Goal: Communication & Community: Answer question/provide support

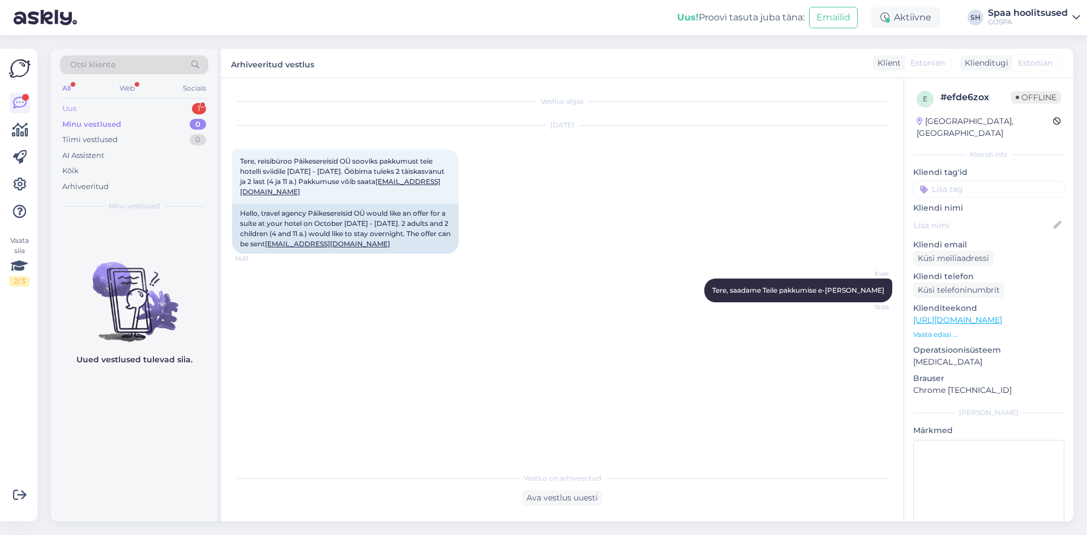
click at [84, 110] on div "Uus 1" at bounding box center [134, 109] width 148 height 16
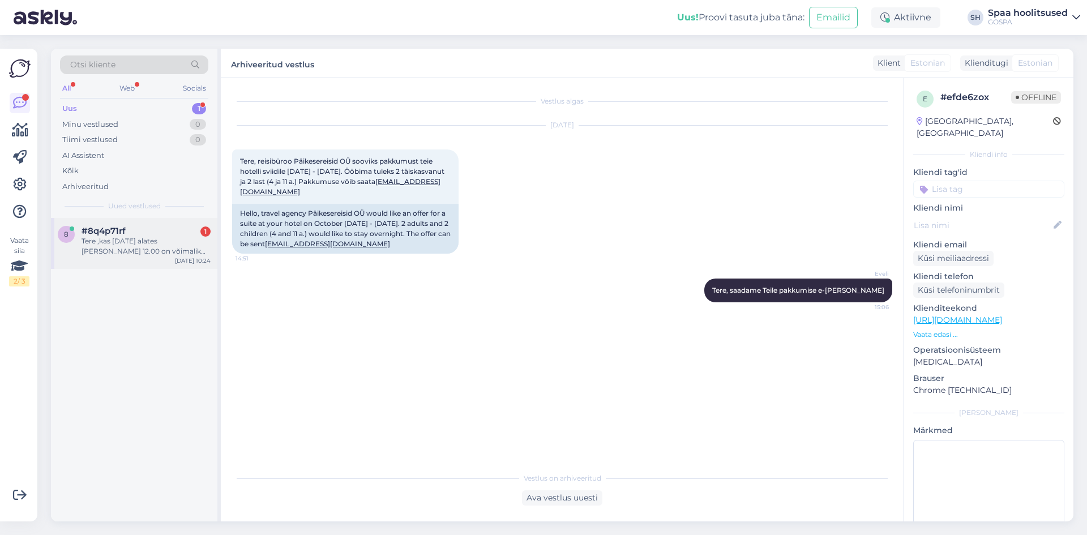
click at [118, 243] on div "Tere ,kas [DATE] alates [PERSON_NAME] 12.00 on võimalik saada järgmisi protsedu…" at bounding box center [145, 246] width 129 height 20
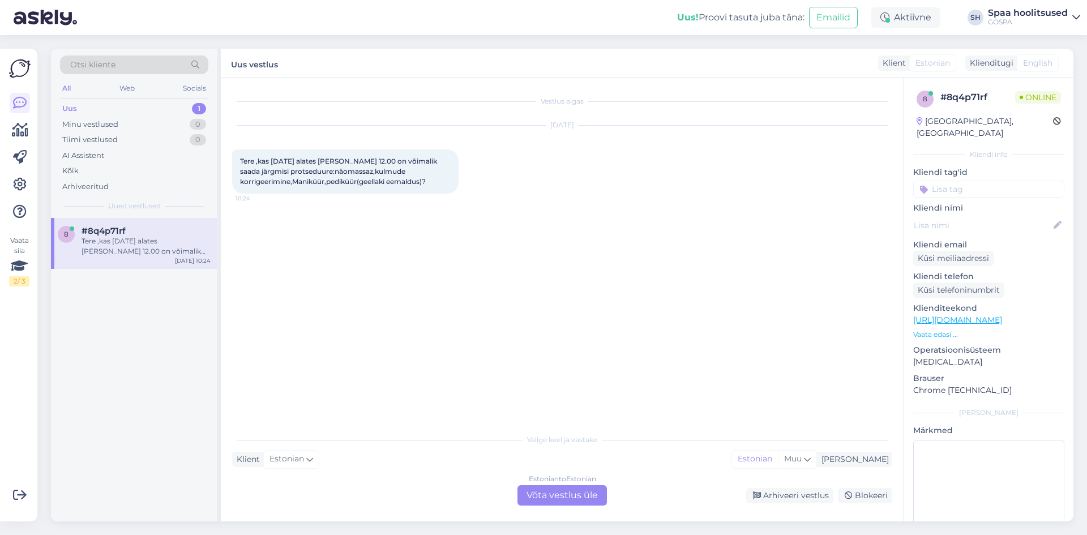
click at [555, 491] on div "Estonian to Estonian Võta vestlus üle" at bounding box center [561, 495] width 89 height 20
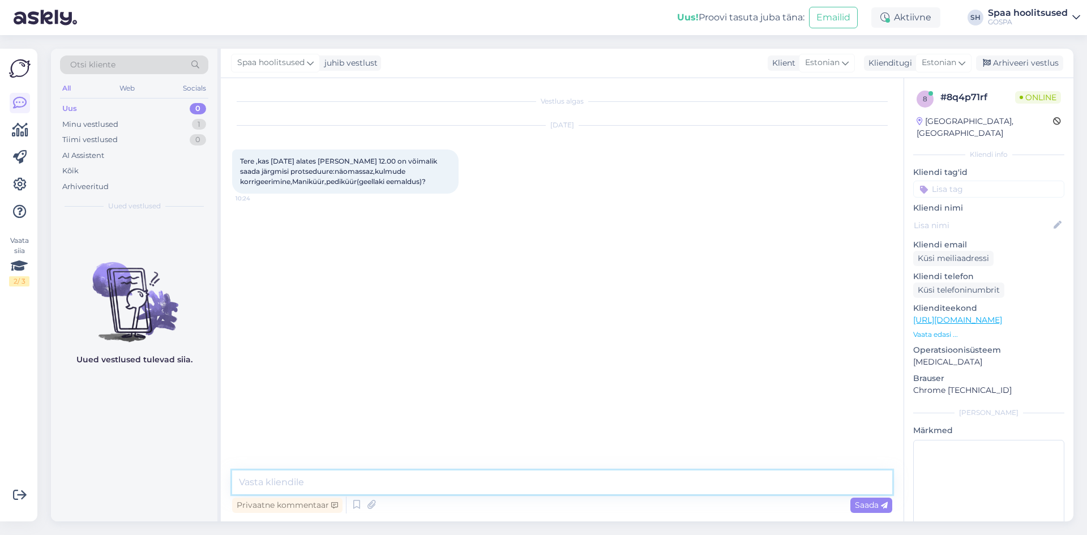
click at [277, 479] on textarea at bounding box center [562, 482] width 660 height 24
click at [334, 482] on textarea "Tere! Sel päeval saam pakkuda näomassaazi, maniküüri ja pediküüri" at bounding box center [562, 482] width 660 height 24
type textarea "Tere! Sel päeval saame pakkuda näomassaazi, maniküüri ja pediküüri"
click at [872, 504] on span "Saada" at bounding box center [871, 505] width 33 height 10
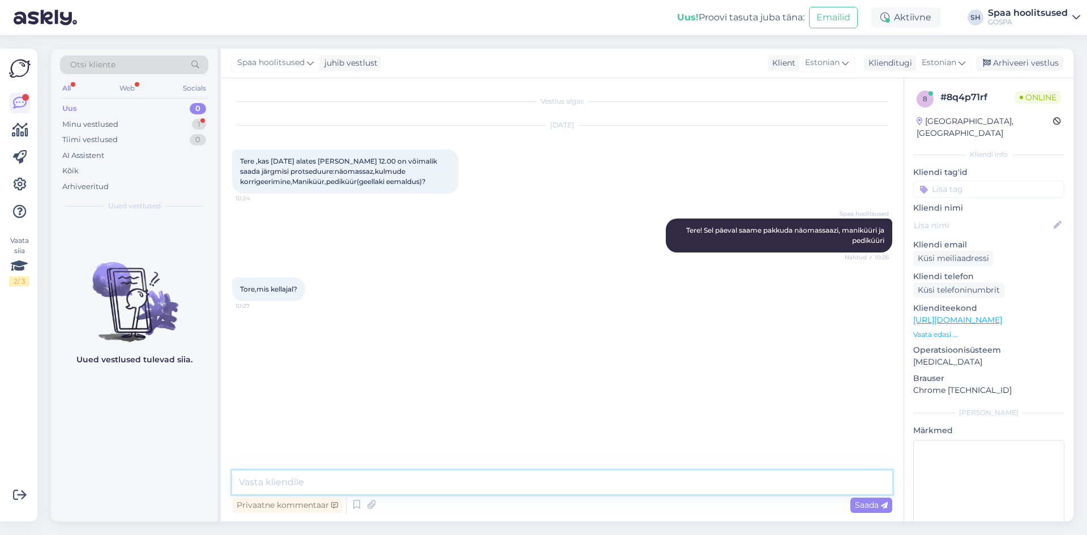
click at [312, 482] on textarea at bounding box center [562, 482] width 660 height 24
type textarea "Saame alustada 12:15!"
click at [874, 505] on span "Saada" at bounding box center [871, 505] width 33 height 10
click at [292, 484] on textarea at bounding box center [562, 482] width 660 height 24
type textarea "Kas soovite maniküür- pediküüri geellakiga?"
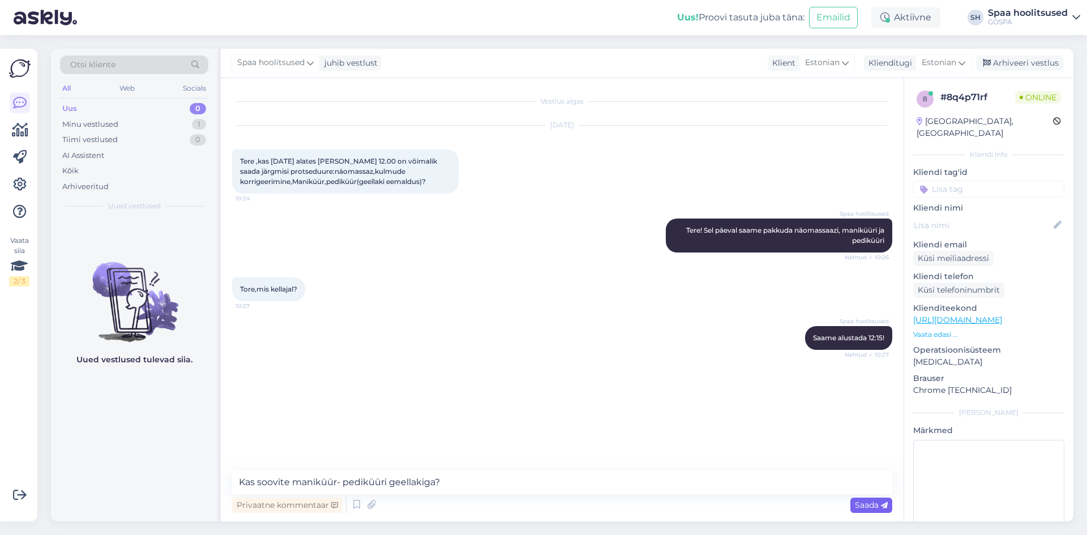
click at [872, 506] on span "Saada" at bounding box center [871, 505] width 33 height 10
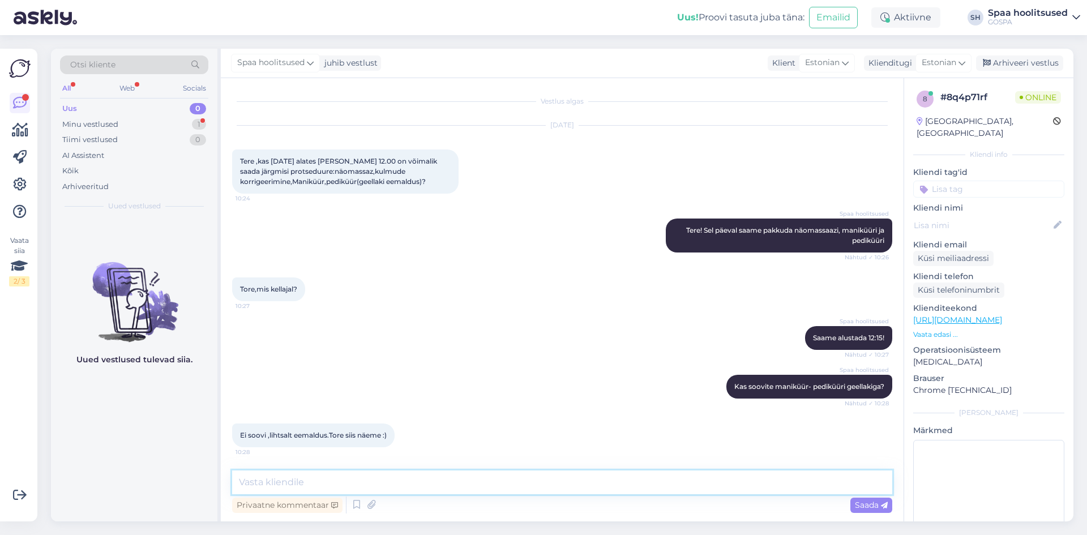
click at [311, 483] on textarea at bounding box center [562, 482] width 660 height 24
type textarea "[PERSON_NAME] nimele?"
click at [864, 504] on span "Saada" at bounding box center [871, 505] width 33 height 10
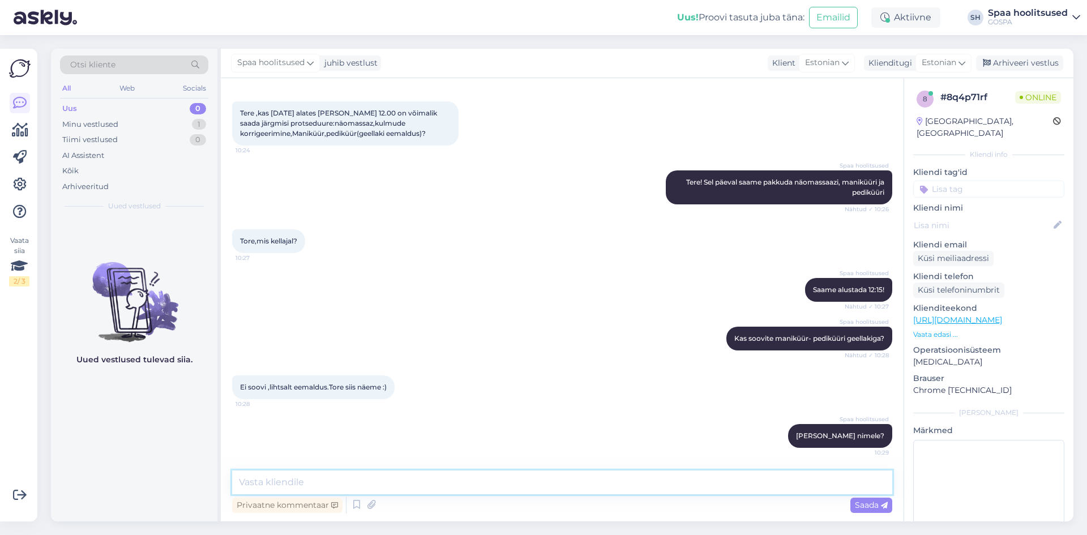
click at [315, 487] on textarea at bounding box center [562, 482] width 660 height 24
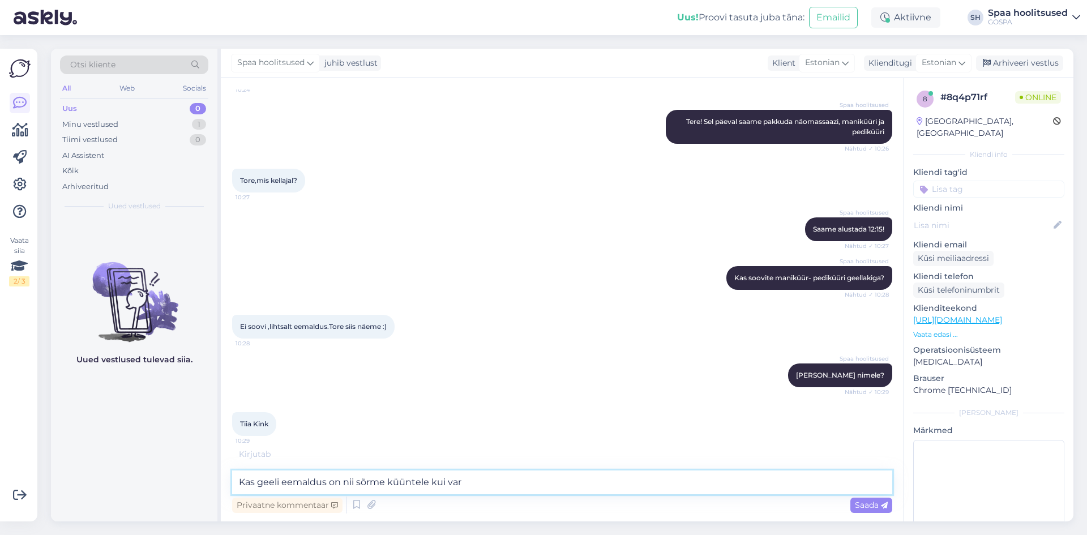
scroll to position [145, 0]
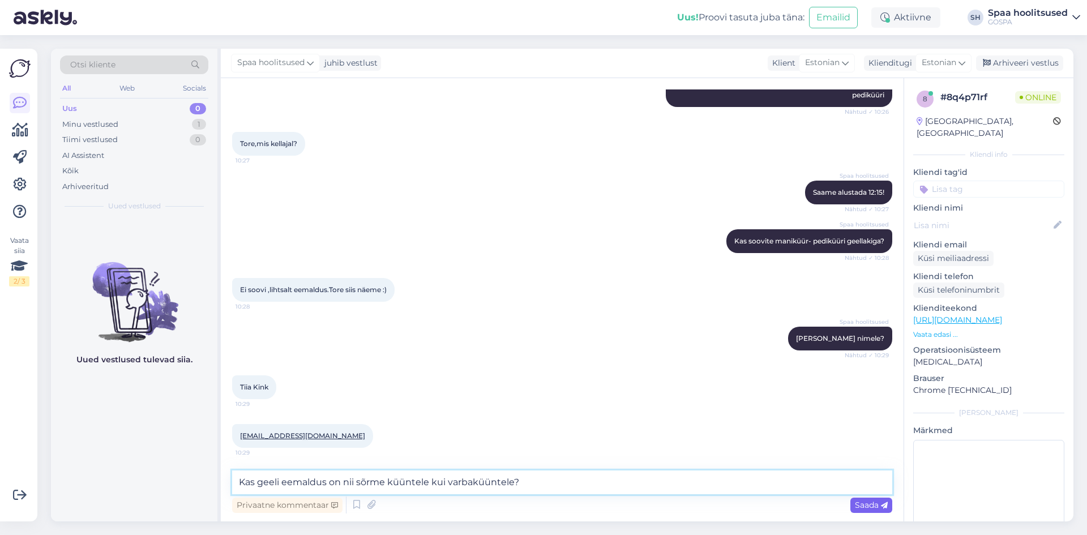
type textarea "Kas geeli eemaldus on nii sõrme küüntele kui varbaküüntele?"
click at [873, 506] on span "Saada" at bounding box center [871, 505] width 33 height 10
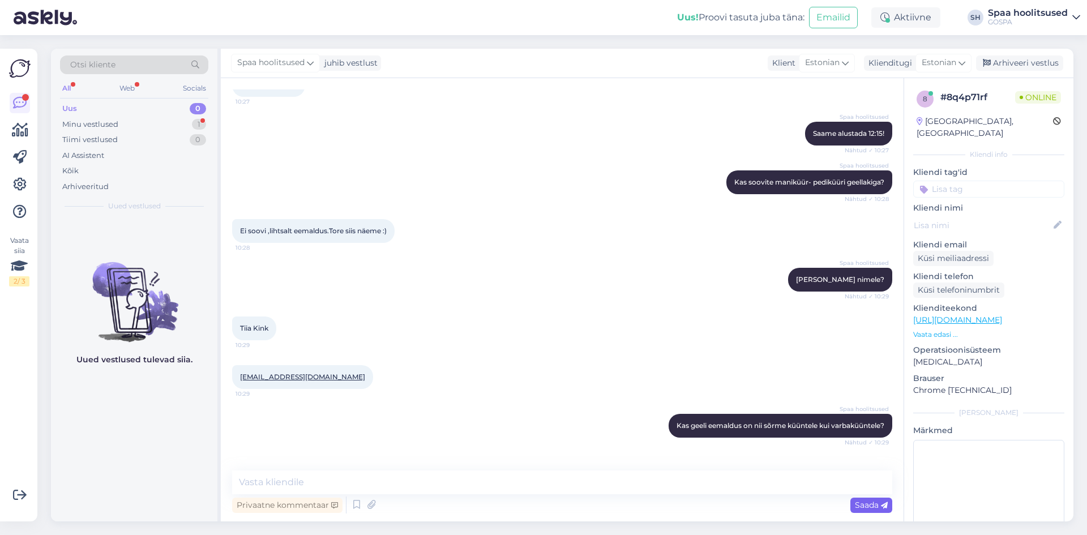
scroll to position [253, 0]
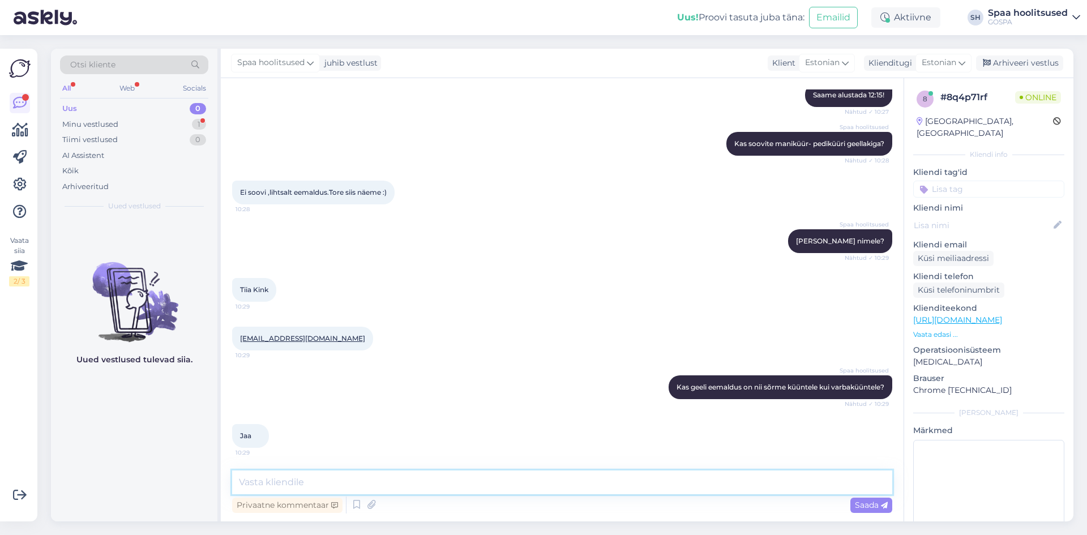
click at [278, 487] on textarea at bounding box center [562, 482] width 660 height 24
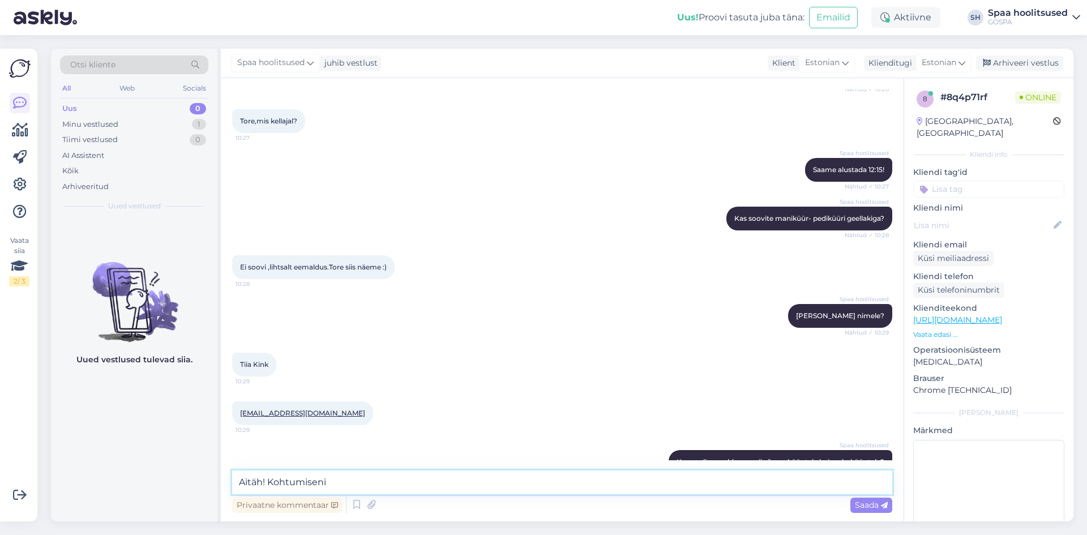
scroll to position [0, 0]
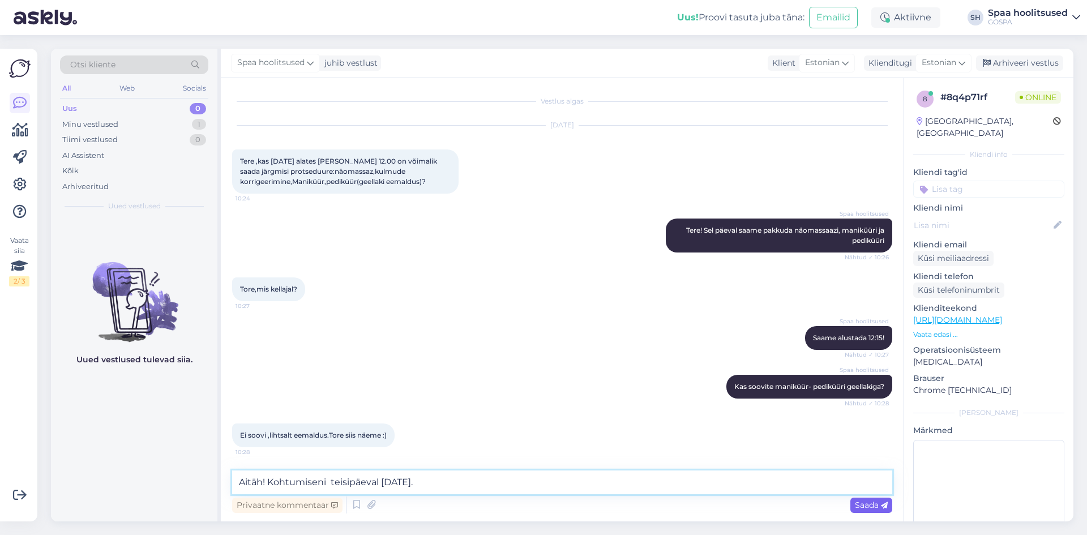
type textarea "Aitäh! Kohtumiseni teisipäeval [DATE]."
click at [871, 506] on span "Saada" at bounding box center [871, 505] width 33 height 10
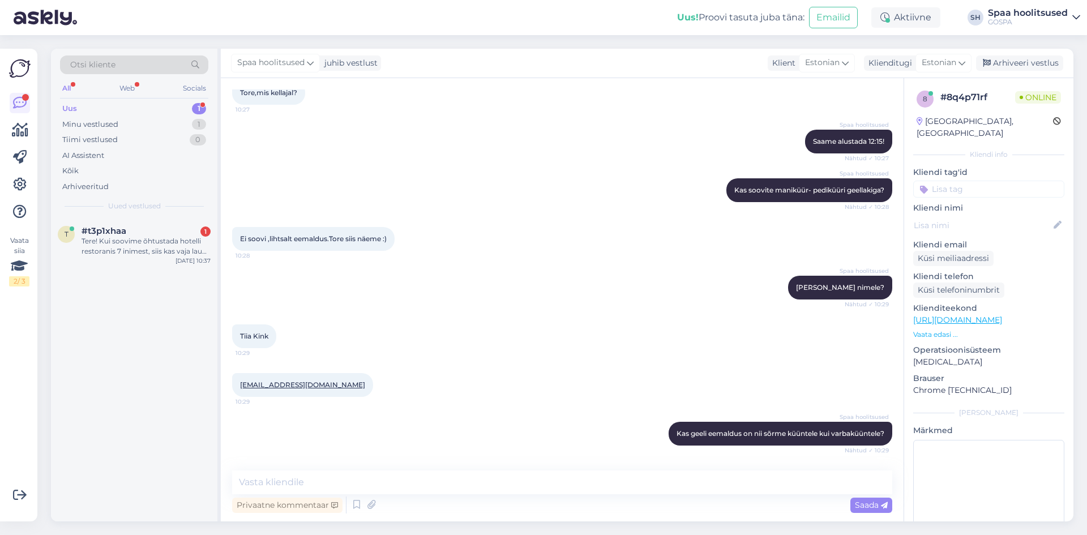
scroll to position [302, 0]
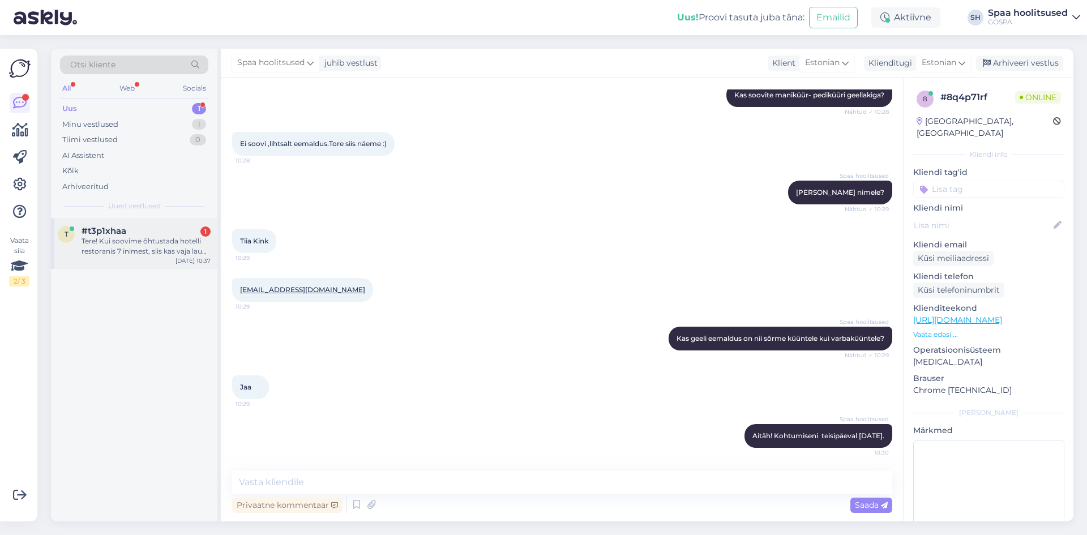
click at [153, 248] on div "Tere! Kui soovime õhtustada hotelli restoranis 7 inimest, siis kas vaja laud re…" at bounding box center [145, 246] width 129 height 20
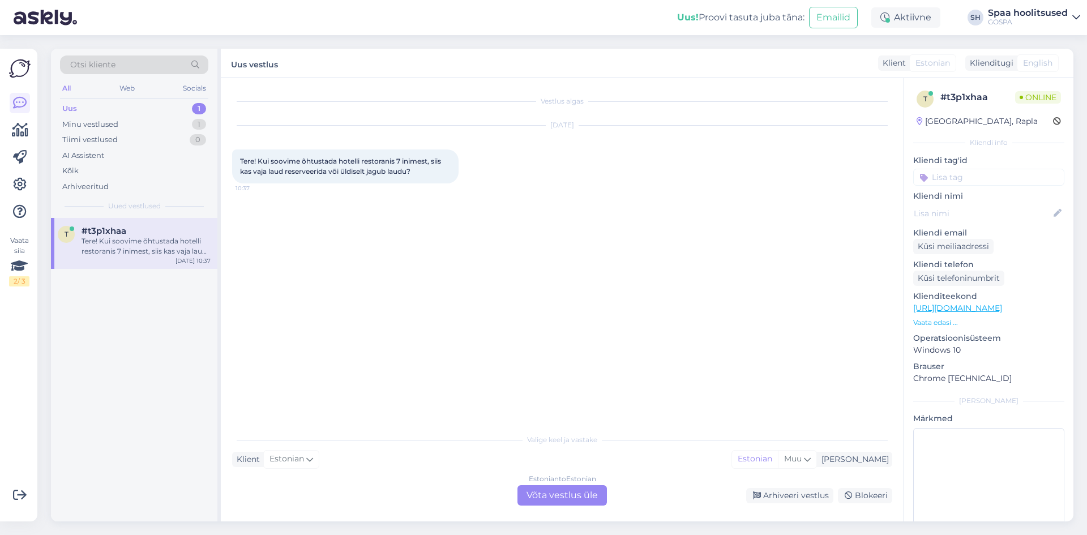
scroll to position [0, 0]
click at [90, 109] on div "Uus 1" at bounding box center [134, 109] width 148 height 16
click at [102, 121] on div "Minu vestlused" at bounding box center [90, 124] width 56 height 11
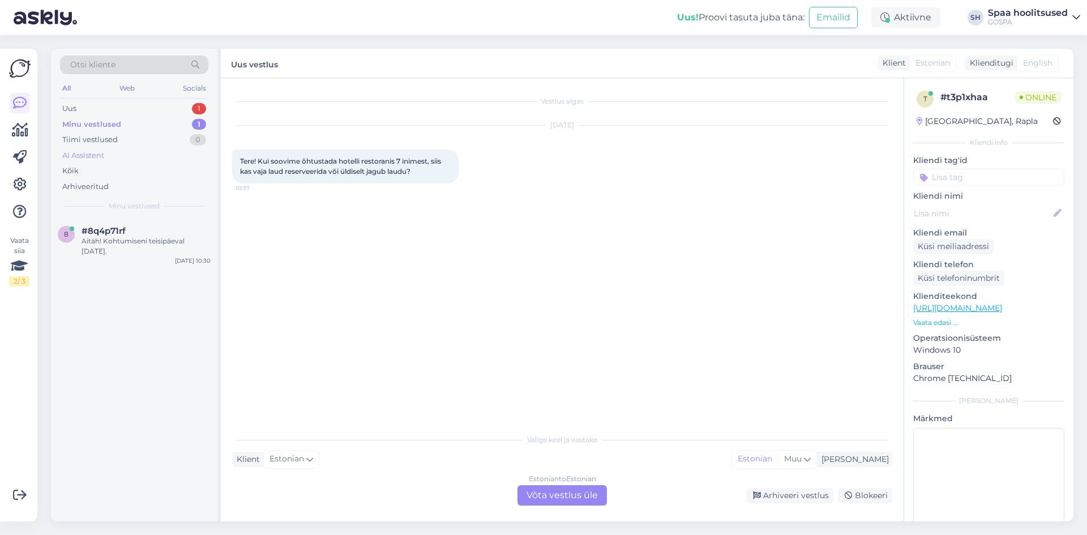
click at [104, 148] on div "AI Assistent" at bounding box center [134, 156] width 148 height 16
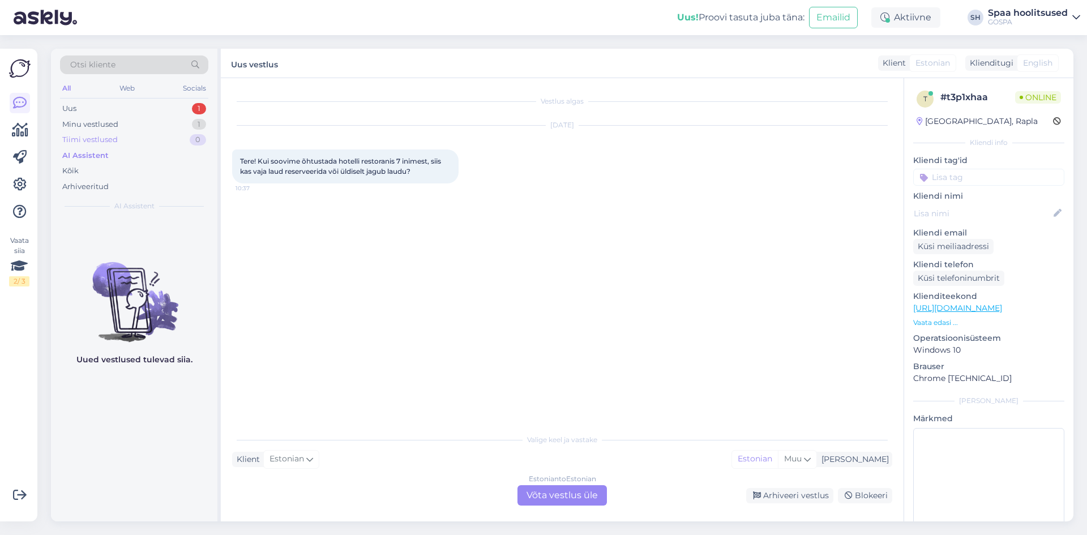
click at [104, 139] on div "Tiimi vestlused" at bounding box center [89, 139] width 55 height 11
click at [105, 119] on div "Minu vestlused" at bounding box center [90, 124] width 56 height 11
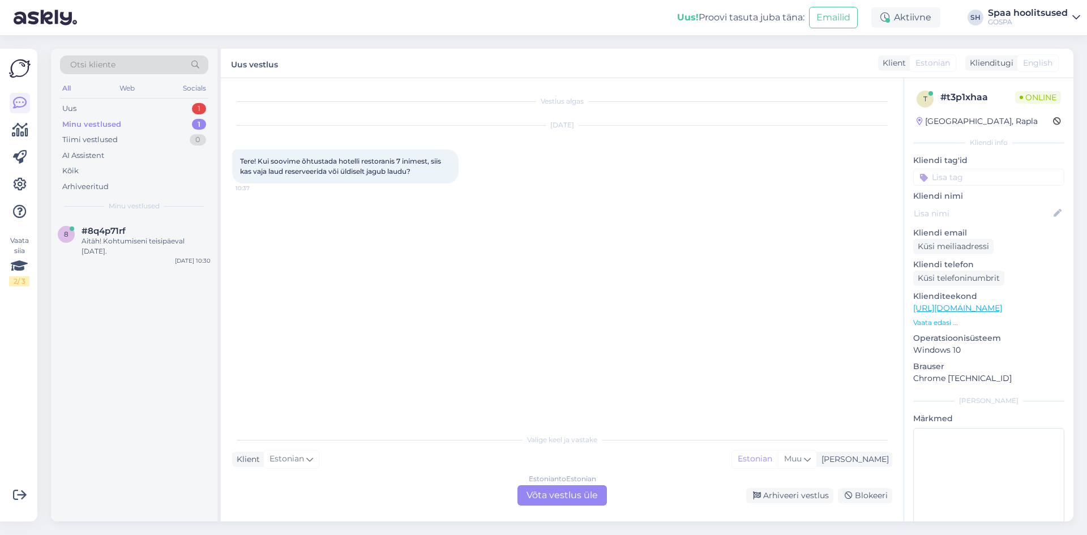
click at [300, 171] on span "Tere! Kui soovime õhtustada hotelli restoranis 7 inimest, siis kas vaja laud re…" at bounding box center [341, 166] width 203 height 19
click at [99, 240] on div "Aitäh! Kohtumiseni teisipäeval [DATE]." at bounding box center [145, 246] width 129 height 20
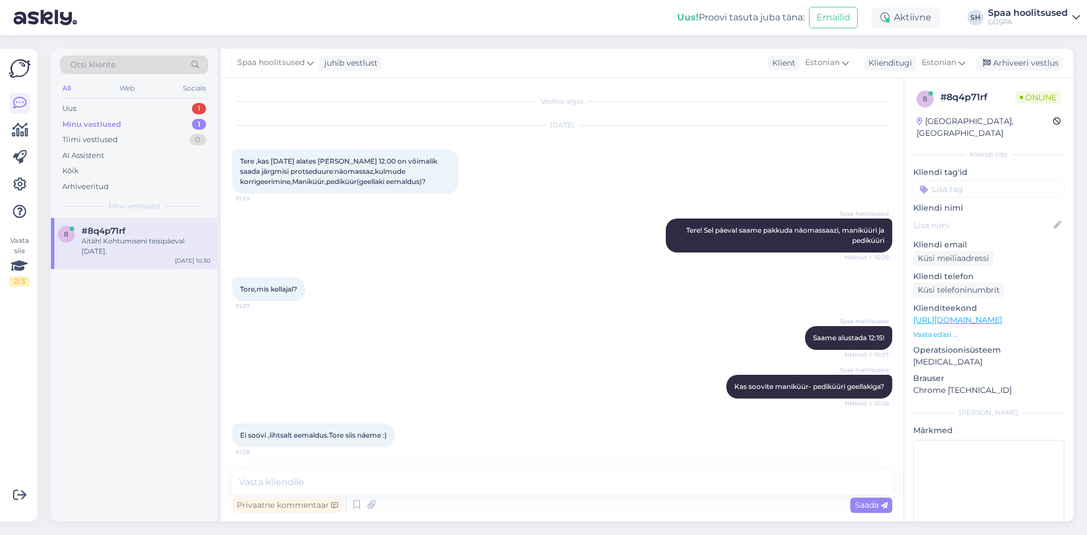
scroll to position [302, 0]
